Goal: Task Accomplishment & Management: Manage account settings

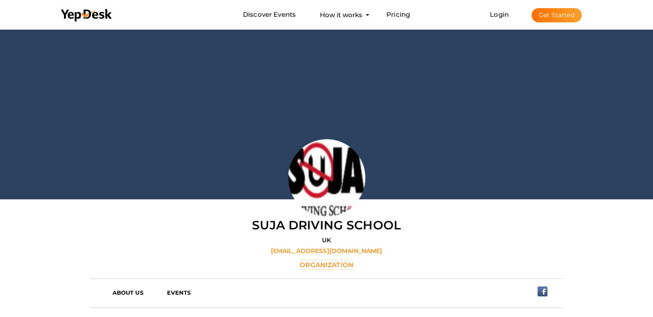
click at [544, 17] on button "Get Started" at bounding box center [557, 15] width 50 height 14
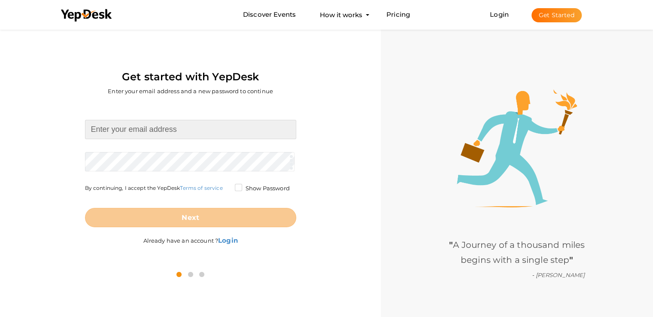
click at [164, 131] on input at bounding box center [190, 129] width 211 height 19
type input "fairbourneamelia@gmail.com"
click at [124, 160] on form "fairbourneamelia@gmail.com Required. Invalid email. Checking You already have a…" at bounding box center [190, 173] width 211 height 107
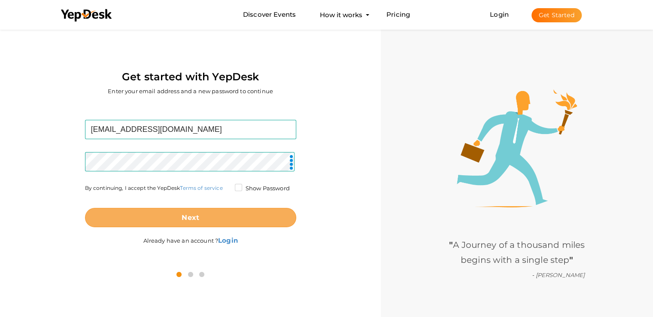
click at [170, 222] on button "Next" at bounding box center [190, 217] width 211 height 19
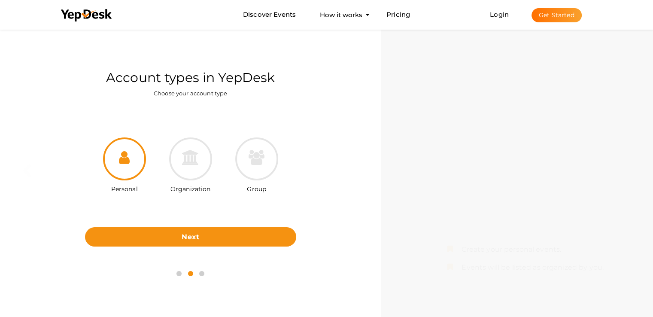
click at [231, 168] on div "Group" at bounding box center [257, 166] width 66 height 58
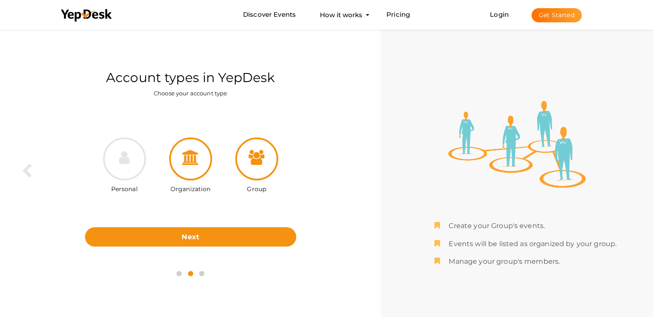
click at [199, 164] on icon at bounding box center [190, 157] width 17 height 15
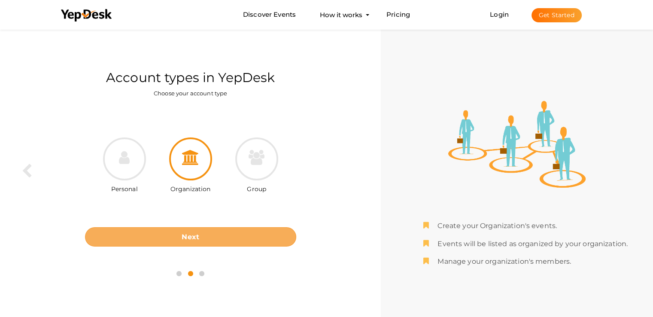
click at [218, 235] on button "Next" at bounding box center [190, 236] width 211 height 19
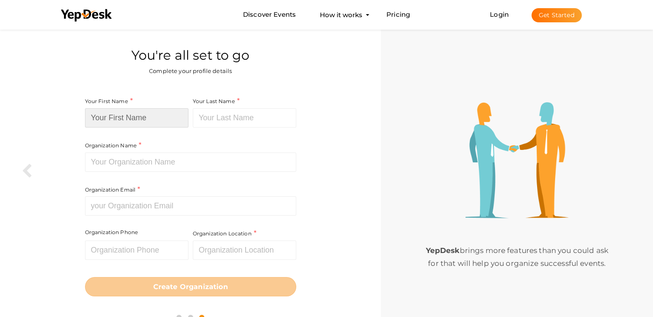
click at [133, 121] on input at bounding box center [136, 117] width 103 height 19
type input "Amelia"
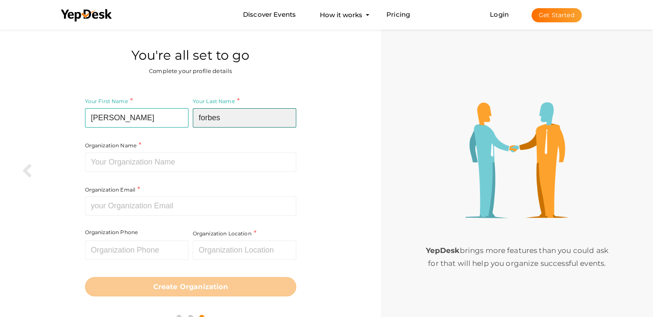
type input "forbes"
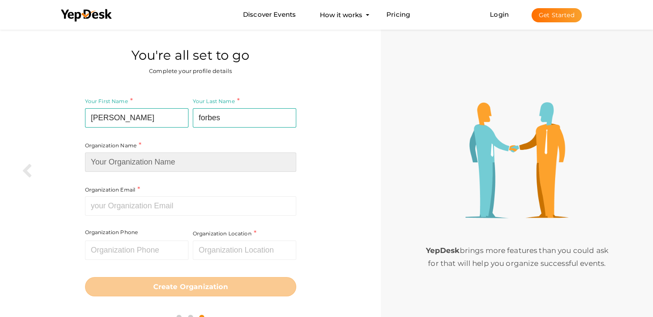
click at [149, 157] on input at bounding box center [190, 161] width 211 height 19
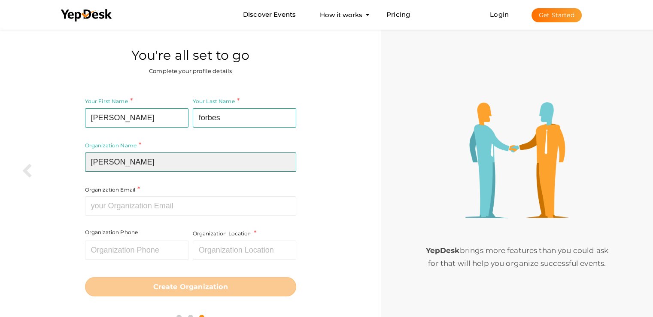
type input "[PERSON_NAME]"
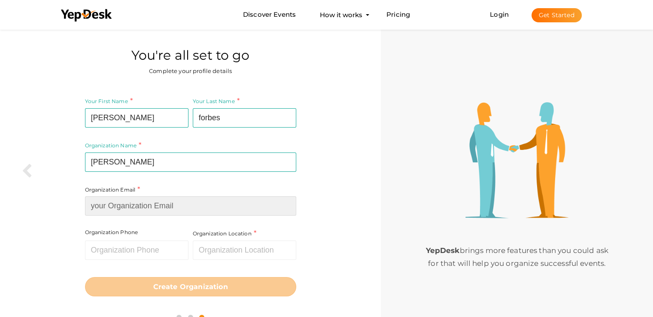
click at [164, 205] on input at bounding box center [190, 205] width 211 height 19
click at [131, 203] on input at bounding box center [190, 205] width 211 height 19
paste input "[EMAIL_ADDRESS][DOMAIN_NAME]"
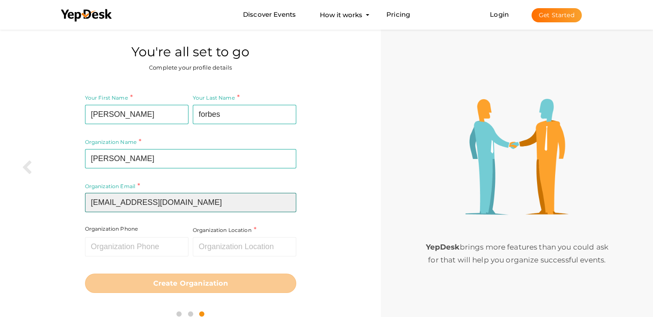
scroll to position [27, 0]
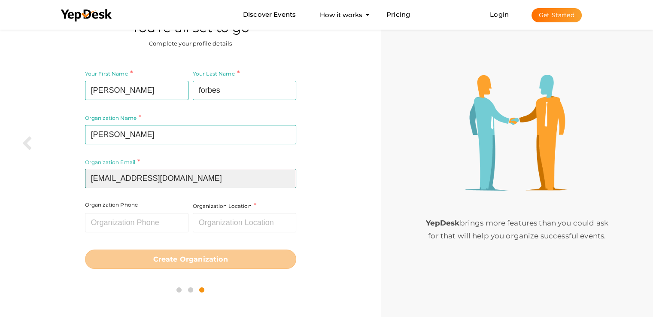
type input "[EMAIL_ADDRESS][DOMAIN_NAME]"
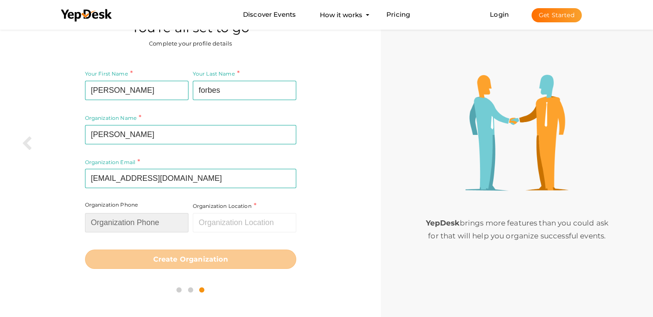
click at [111, 222] on input "text" at bounding box center [136, 222] width 103 height 19
click at [155, 219] on input "text" at bounding box center [136, 222] width 103 height 19
paste input "+44 7981 803002"
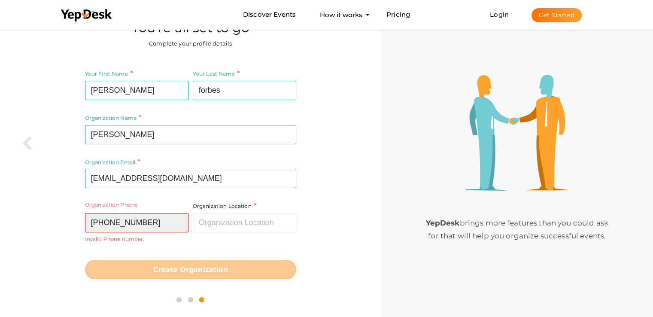
click at [106, 222] on input "+44 7981 803002" at bounding box center [136, 222] width 103 height 19
click at [125, 223] on input "+447981 803002" at bounding box center [136, 222] width 103 height 19
type input "+447981803002"
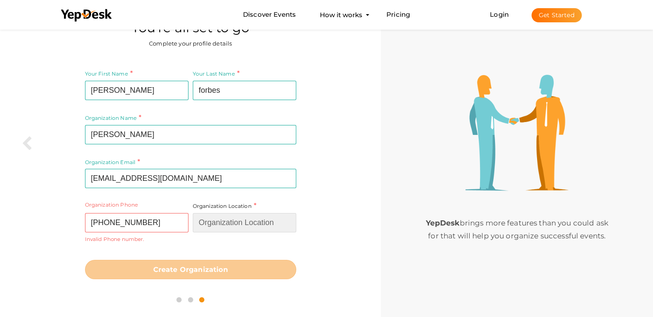
click at [230, 224] on input "text" at bounding box center [244, 222] width 103 height 19
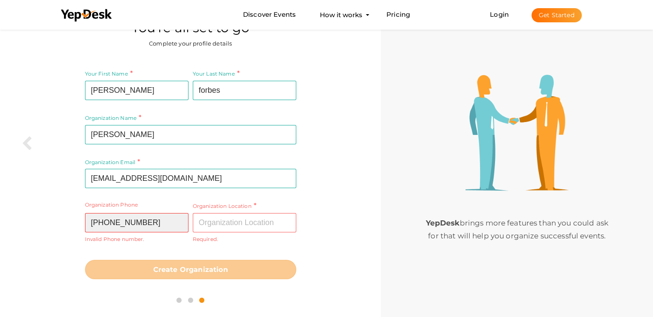
drag, startPoint x: 155, startPoint y: 219, endPoint x: 59, endPoint y: 213, distance: 96.4
click at [59, 213] on div "Your First Name Amelia Required. Must contain letters only. Must be between 2 a…" at bounding box center [190, 173] width 368 height 223
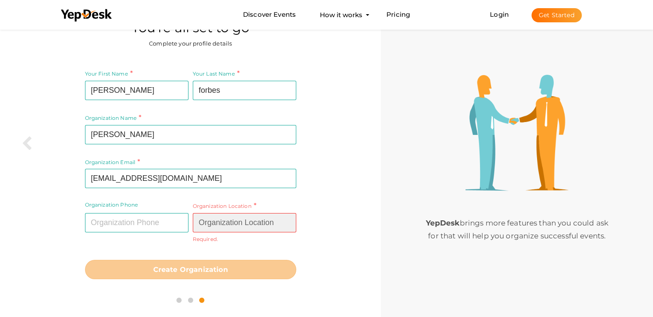
click at [218, 225] on input "text" at bounding box center [244, 222] width 103 height 19
paste input "17 Drovers Close, Balsall Common, Coventry, CV7 7JB, United Kingdom"
type input "17 Drovers Close, Balsall Common, Coventry, CV7 7JB, United Kingdom"
click at [216, 264] on button "Create Organization" at bounding box center [190, 269] width 211 height 19
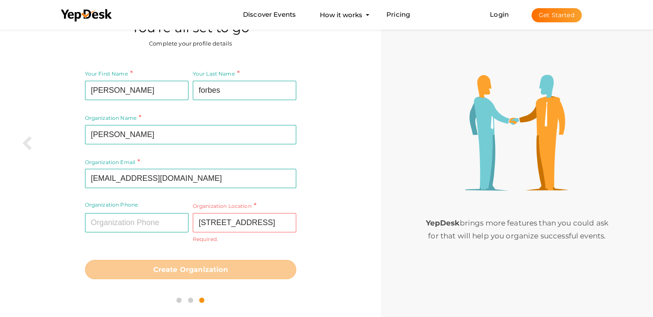
scroll to position [0, 0]
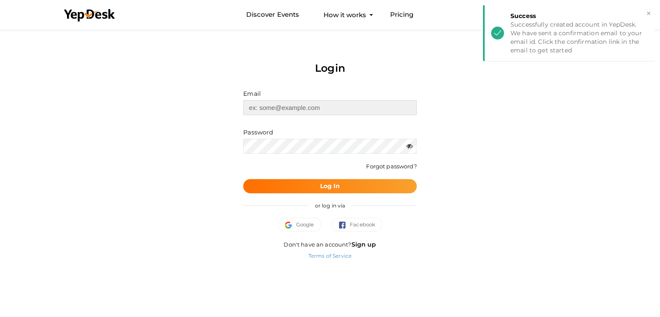
type input "[EMAIL_ADDRESS][DOMAIN_NAME]"
click at [323, 195] on div "or log in via" at bounding box center [329, 205] width 173 height 24
click at [323, 188] on b "Log In" at bounding box center [330, 186] width 20 height 8
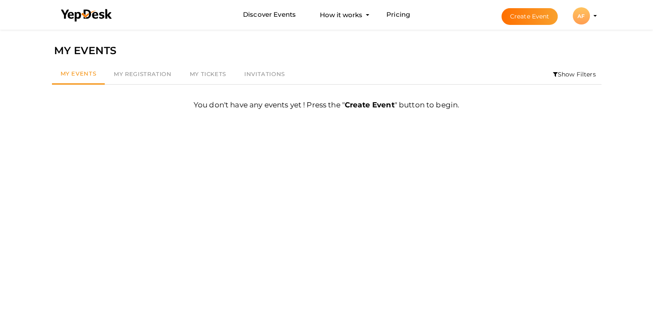
click at [515, 18] on button "Create Event" at bounding box center [530, 16] width 57 height 17
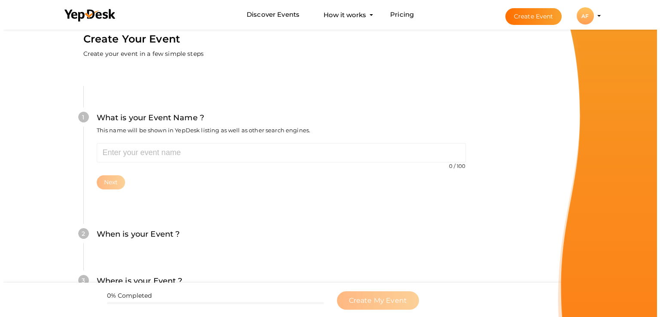
scroll to position [43, 0]
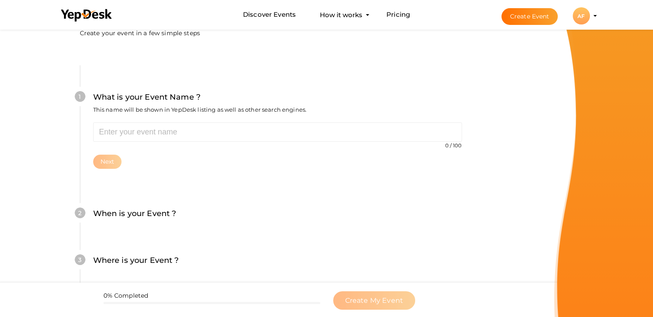
click at [589, 16] on div "AF" at bounding box center [581, 15] width 17 height 17
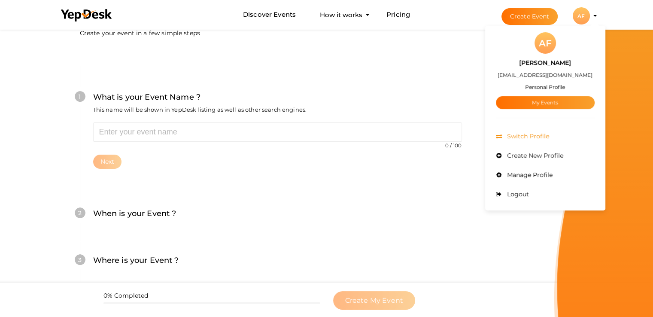
click at [535, 134] on span "Switch Profile" at bounding box center [527, 136] width 44 height 8
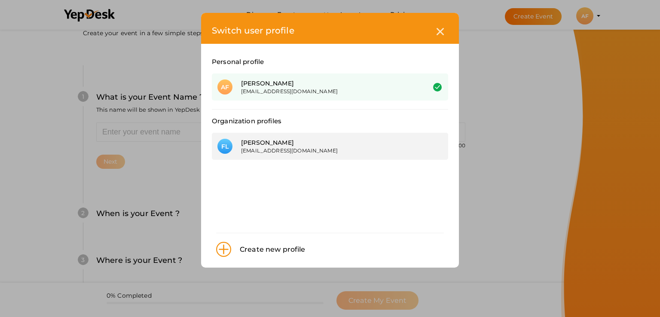
click at [328, 152] on div "[EMAIL_ADDRESS][DOMAIN_NAME]" at bounding box center [326, 150] width 171 height 7
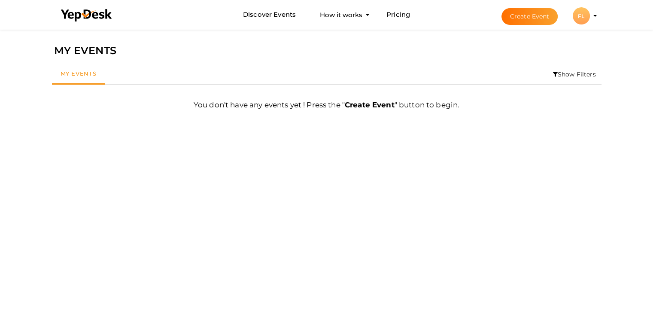
click at [594, 18] on li "Create Event FL FL Franc Laurent fairbourneamelia@gmail.com Organization Profil…" at bounding box center [541, 15] width 115 height 31
click at [590, 16] on profile-pic "FL" at bounding box center [581, 16] width 17 height 6
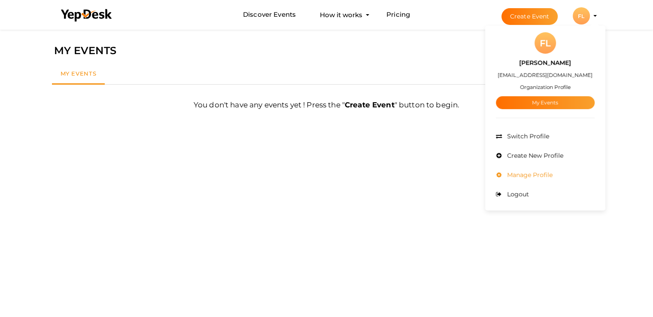
click at [522, 174] on span "Manage Profile" at bounding box center [529, 175] width 48 height 8
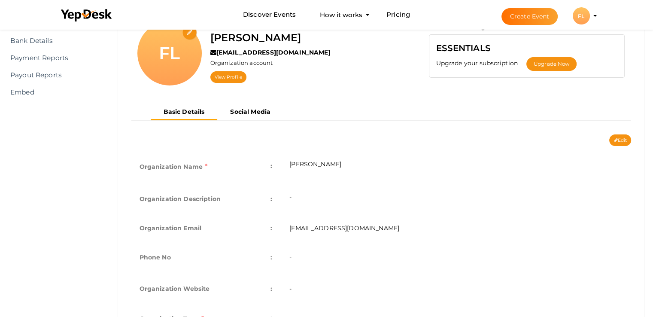
scroll to position [129, 0]
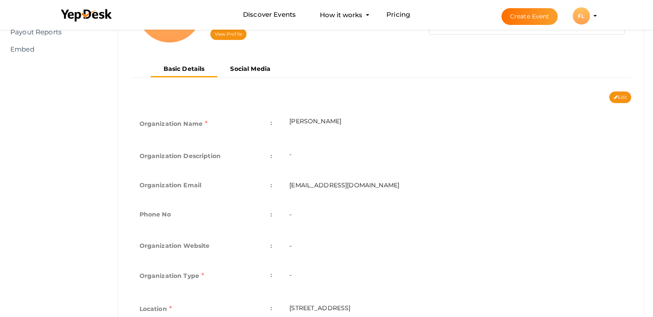
click at [298, 243] on td "-" at bounding box center [456, 245] width 350 height 29
click at [618, 92] on button "Edit" at bounding box center [620, 97] width 22 height 12
type input "[PERSON_NAME]"
type input "[EMAIL_ADDRESS][DOMAIN_NAME]"
select select "9"
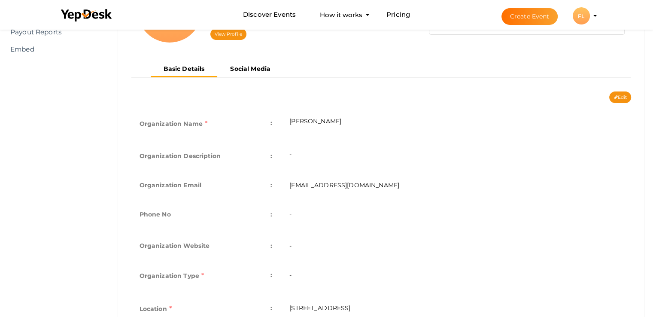
type input "[STREET_ADDRESS]"
type input "[PERSON_NAME]"
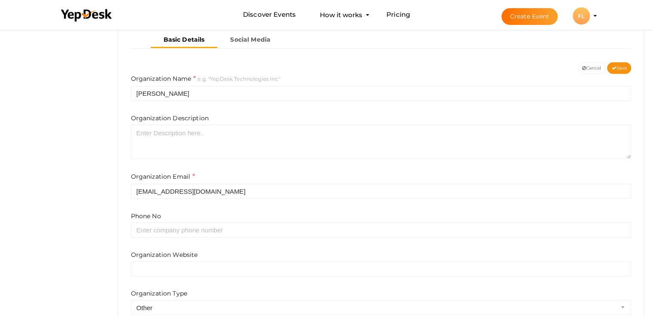
scroll to position [172, 0]
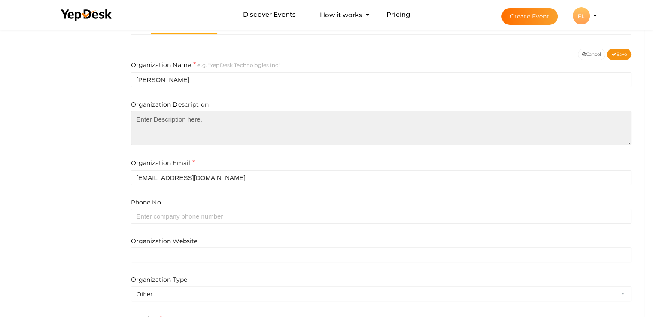
click at [198, 122] on textarea at bounding box center [381, 128] width 501 height 34
paste textarea "Our journey unfolds over time – driven by relentless pursuit of craftsmanship. …"
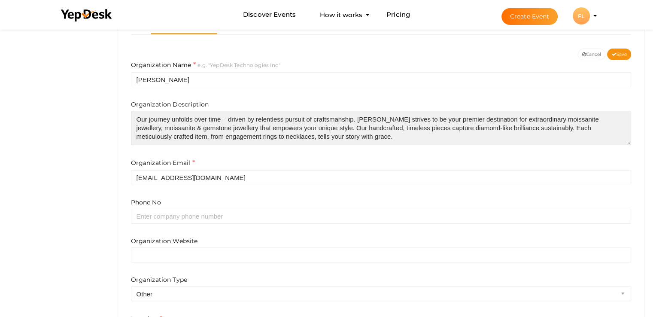
scroll to position [0, 0]
click at [582, 125] on textarea "Our journey unfolds over time – driven by relentless pursuit of craftsmanship. …" at bounding box center [381, 128] width 501 height 34
click at [486, 117] on textarea "Our journey unfolds over time – driven by relentless pursuit of craftsmanship. …" at bounding box center [381, 128] width 501 height 34
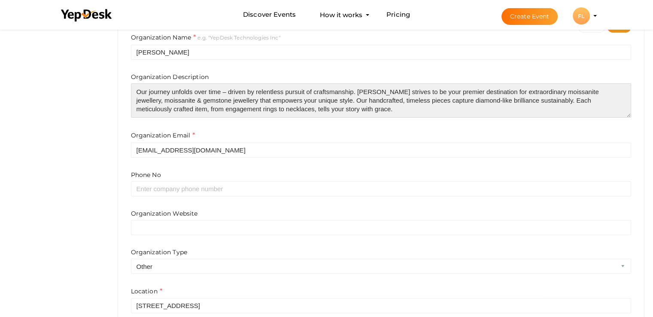
scroll to position [215, 0]
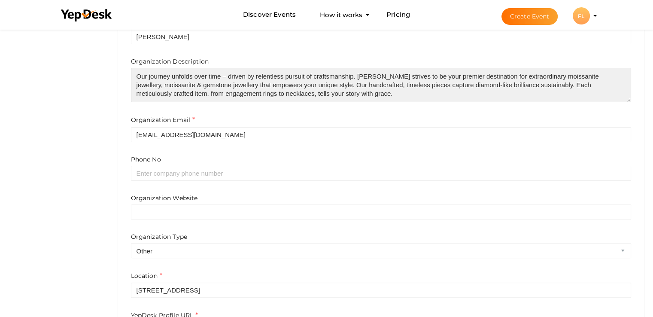
type textarea "Our journey unfolds over time – driven by relentless pursuit of craftsmanship. …"
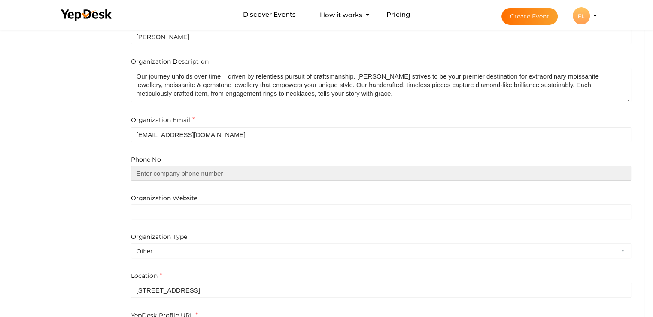
click at [160, 174] on input "text" at bounding box center [381, 173] width 501 height 15
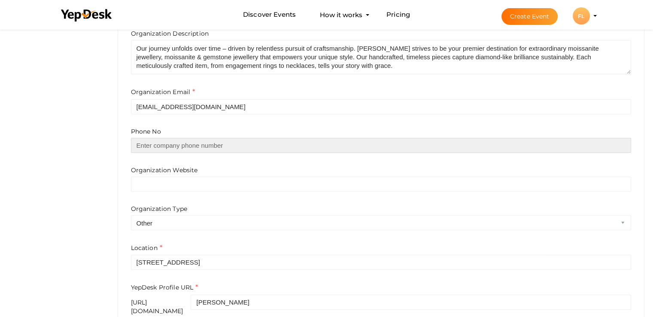
scroll to position [258, 0]
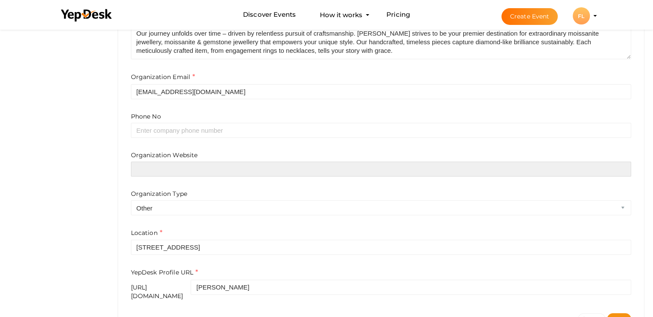
click at [203, 169] on input "text" at bounding box center [381, 168] width 501 height 15
paste input "https://franclaurent.com/pages/contact-us"
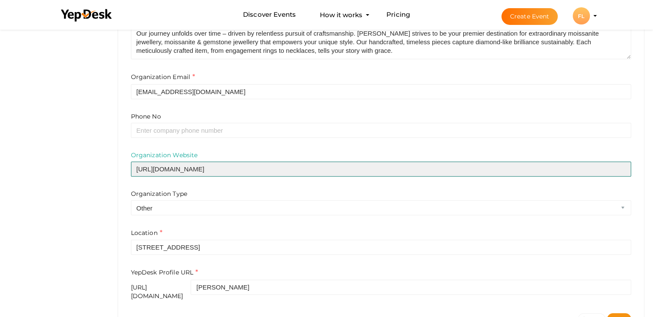
drag, startPoint x: 204, startPoint y: 167, endPoint x: 423, endPoint y: 182, distance: 219.1
click at [423, 182] on div "Organization Website https://franclaurent.com/pages/contact-us Organization Typ…" at bounding box center [381, 183] width 501 height 64
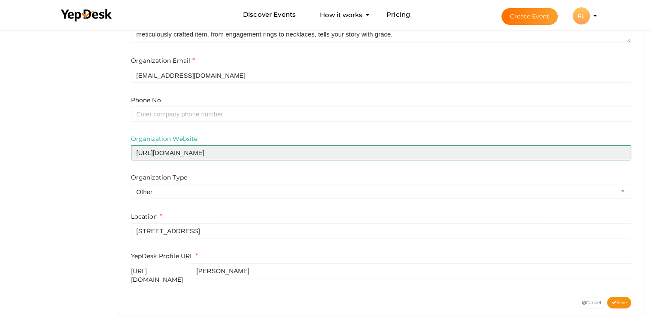
scroll to position [283, 0]
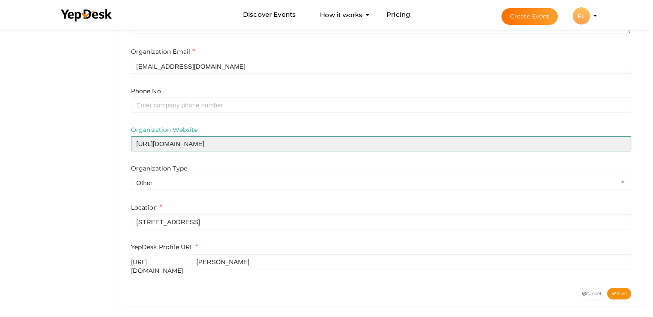
type input "https://franclaurent.com/"
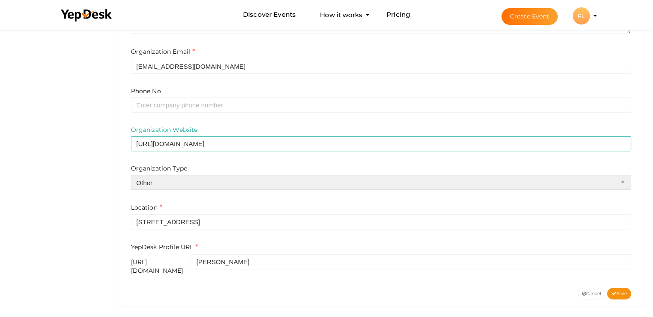
click at [173, 179] on select "Airline Corporation Educational Organization Government Organization Local Busi…" at bounding box center [381, 182] width 501 height 15
select select "4"
click at [131, 175] on select "Airline Corporation Educational Organization Government Organization Local Busi…" at bounding box center [381, 182] width 501 height 15
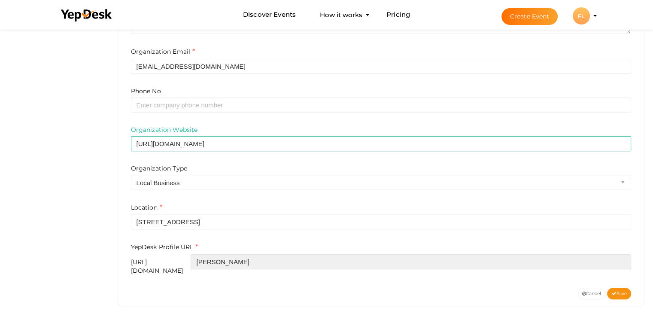
click at [301, 266] on input "franc-laurent" at bounding box center [411, 261] width 441 height 15
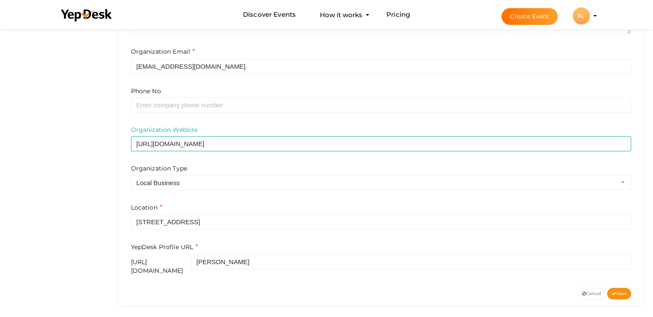
click at [199, 272] on div "Organization Name e.g. "YepDesk Technologies Inc" Franc Laurent Organization De…" at bounding box center [382, 118] width 514 height 339
drag, startPoint x: 126, startPoint y: 262, endPoint x: 288, endPoint y: 262, distance: 161.9
click at [288, 262] on div "Organization Name e.g. "YepDesk Technologies Inc" Franc Laurent Organization De…" at bounding box center [382, 118] width 514 height 339
click at [265, 289] on div "Cancel Save" at bounding box center [382, 294] width 514 height 12
click at [628, 290] on button "Save" at bounding box center [619, 294] width 24 height 12
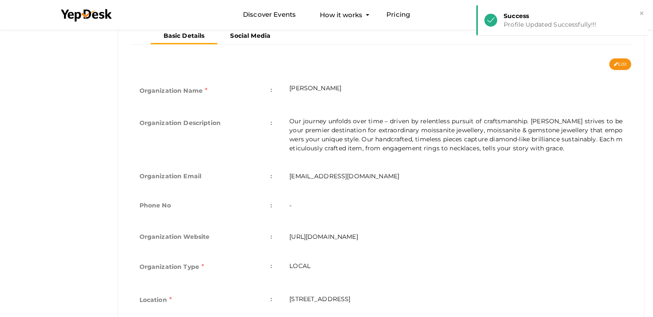
scroll to position [56, 0]
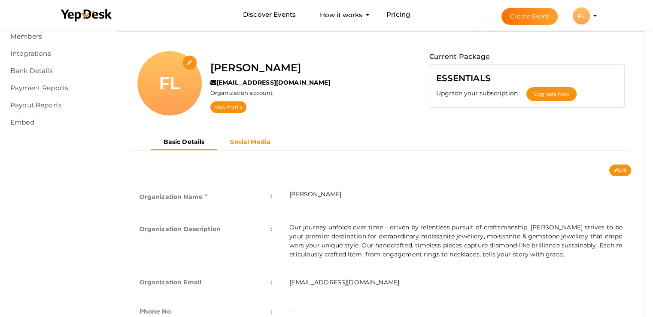
click at [237, 143] on b "Social Media" at bounding box center [250, 142] width 40 height 8
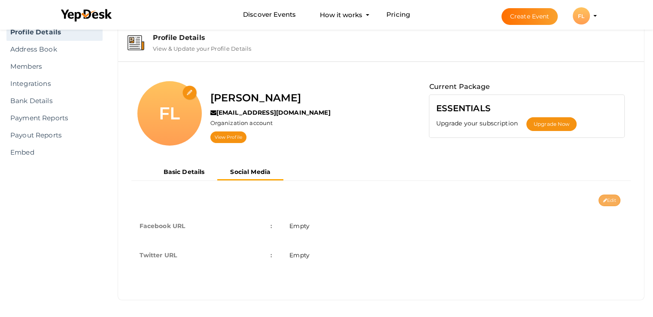
click at [608, 199] on button "Edit" at bounding box center [610, 201] width 22 height 12
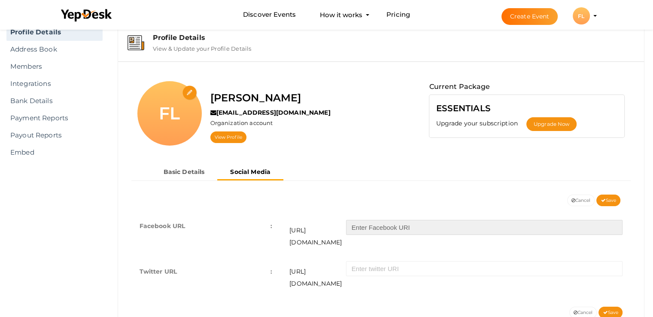
click at [383, 222] on input "text" at bounding box center [484, 227] width 277 height 15
paste input "https://www.facebook.com/franclaurentofficial/"
drag, startPoint x: 438, startPoint y: 226, endPoint x: 307, endPoint y: 229, distance: 131.9
click at [307, 229] on div "https://facebook.com/ https://www.facebook.com/franclaurentofficial/" at bounding box center [455, 232] width 333 height 33
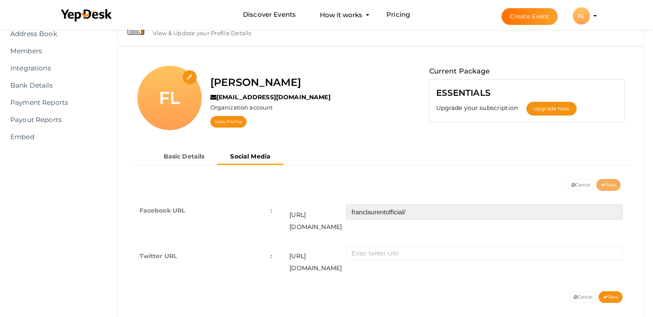
type input "franclaurentofficial/"
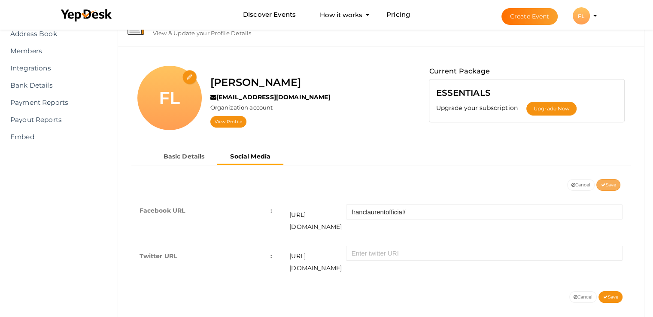
click at [616, 184] on span "Save" at bounding box center [608, 185] width 15 height 6
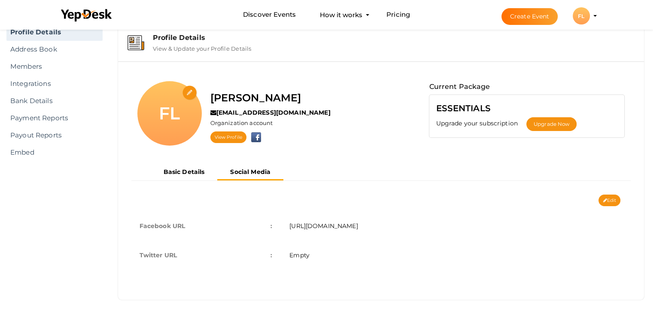
click at [190, 93] on input "file" at bounding box center [189, 92] width 15 height 15
type input "C:\fakepath\logo-black-1024x93.avif"
click at [191, 173] on b "Basic Details" at bounding box center [184, 172] width 41 height 8
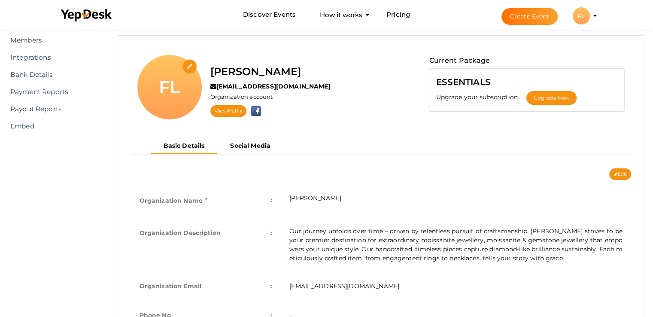
scroll to position [0, 0]
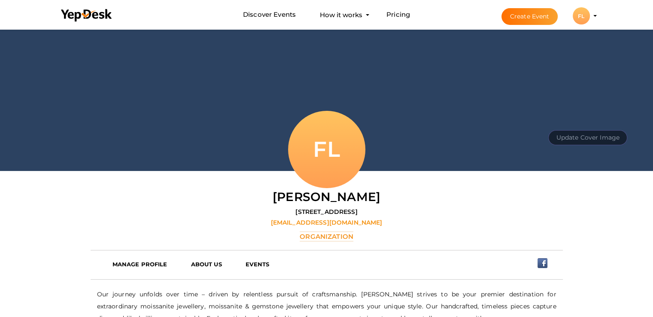
scroll to position [86, 0]
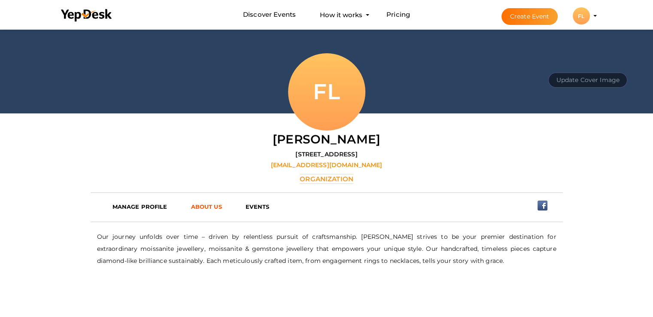
click at [199, 205] on b "ABOUT US" at bounding box center [206, 206] width 31 height 7
